Goal: Information Seeking & Learning: Compare options

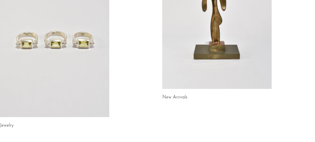
scroll to position [125, 0]
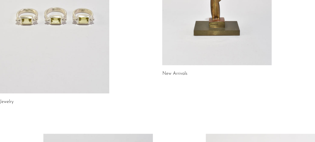
click at [63, 28] on link at bounding box center [54, 16] width 109 height 153
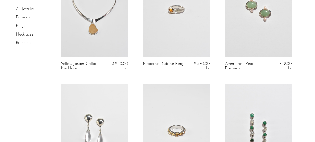
scroll to position [75, 0]
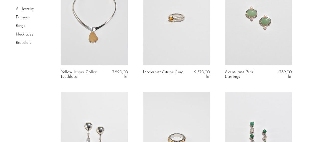
click at [23, 34] on link "Necklaces" at bounding box center [24, 34] width 17 height 4
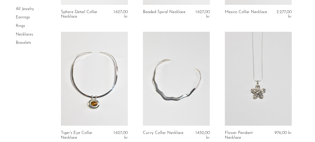
scroll to position [151, 0]
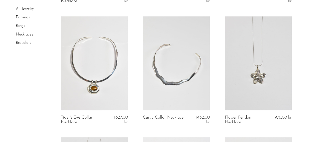
click at [261, 79] on link at bounding box center [258, 63] width 67 height 94
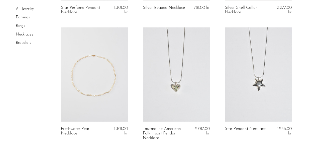
scroll to position [753, 0]
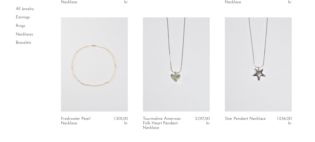
click at [181, 78] on link at bounding box center [176, 64] width 67 height 94
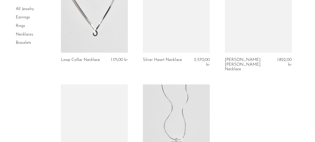
scroll to position [1204, 0]
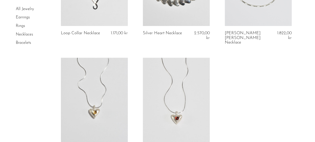
click at [88, 109] on link at bounding box center [94, 104] width 67 height 94
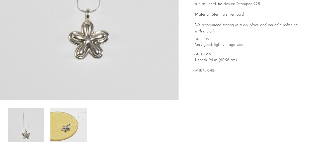
scroll to position [185, 0]
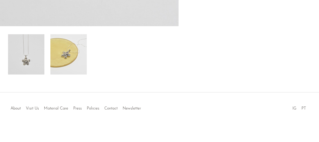
click at [70, 52] on img at bounding box center [68, 54] width 36 height 40
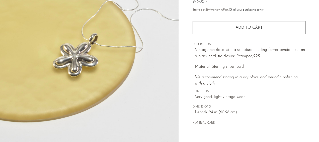
scroll to position [60, 0]
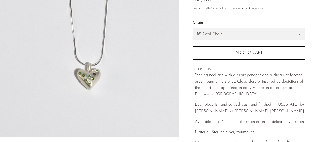
scroll to position [75, 0]
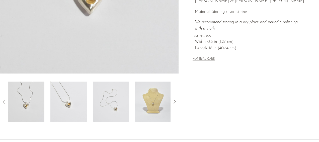
scroll to position [151, 0]
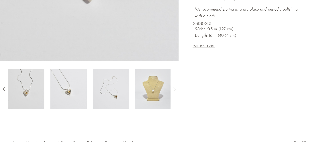
click at [155, 95] on img at bounding box center [153, 89] width 36 height 40
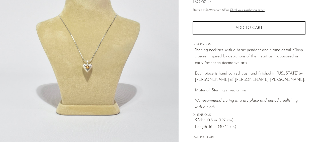
scroll to position [50, 0]
